Goal: Task Accomplishment & Management: Use online tool/utility

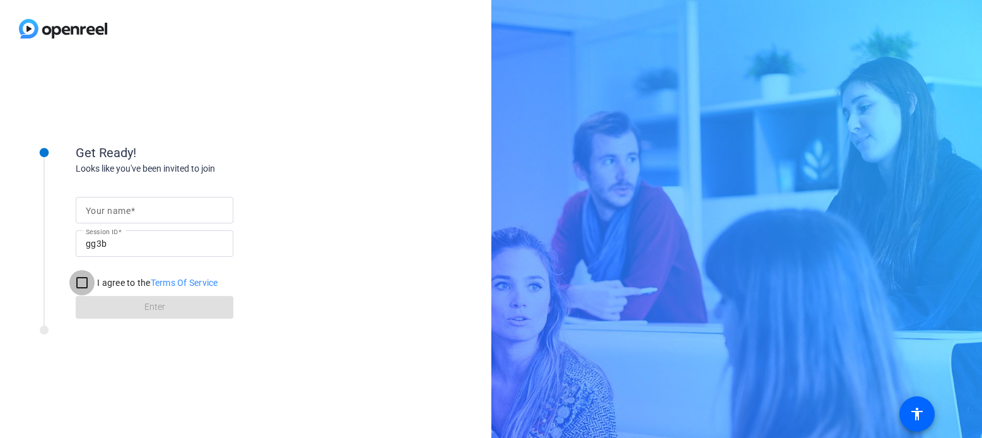
click at [84, 274] on input "I agree to the Terms Of Service" at bounding box center [81, 282] width 25 height 25
checkbox input "true"
click at [122, 213] on mat-label "Your name" at bounding box center [108, 211] width 45 height 10
click at [122, 213] on input "Your name" at bounding box center [155, 209] width 138 height 15
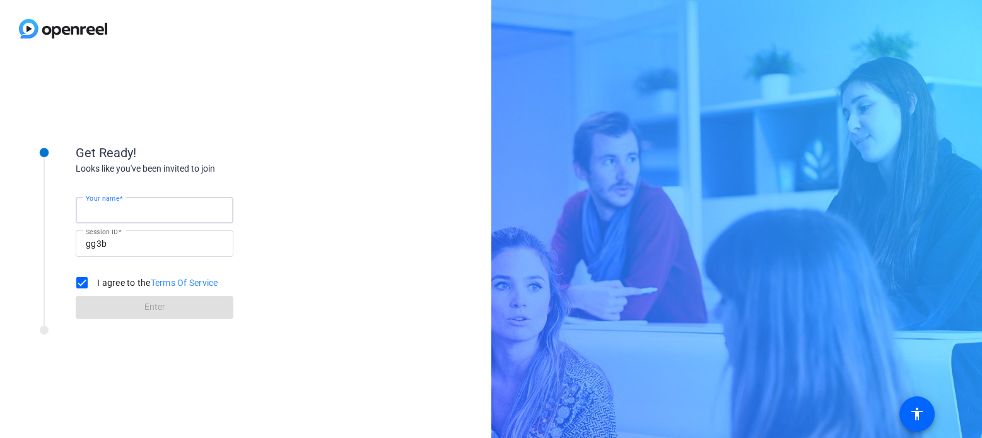
type input "[PERSON_NAME]"
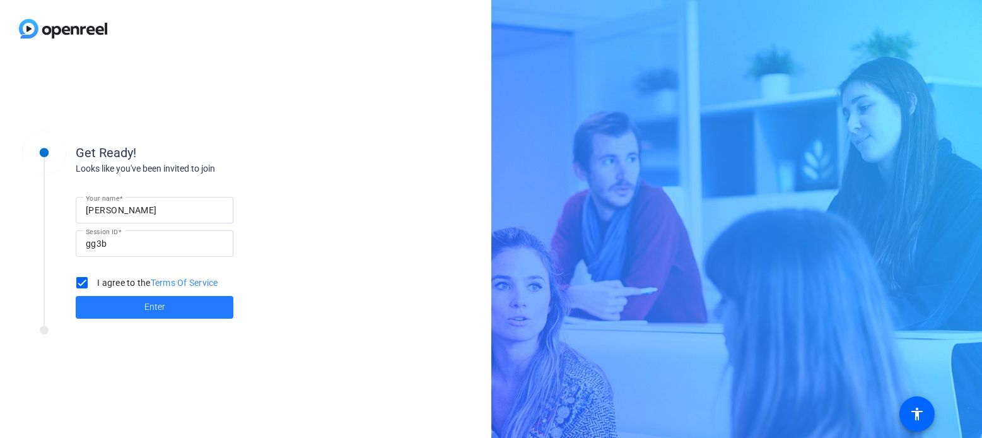
click at [142, 302] on span at bounding box center [155, 307] width 158 height 30
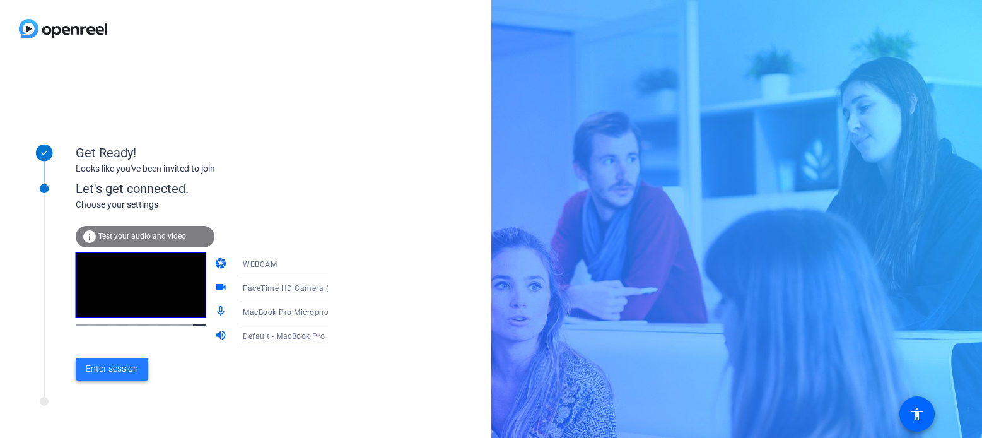
click at [110, 370] on span "Enter session" at bounding box center [112, 368] width 52 height 13
